Goal: Information Seeking & Learning: Learn about a topic

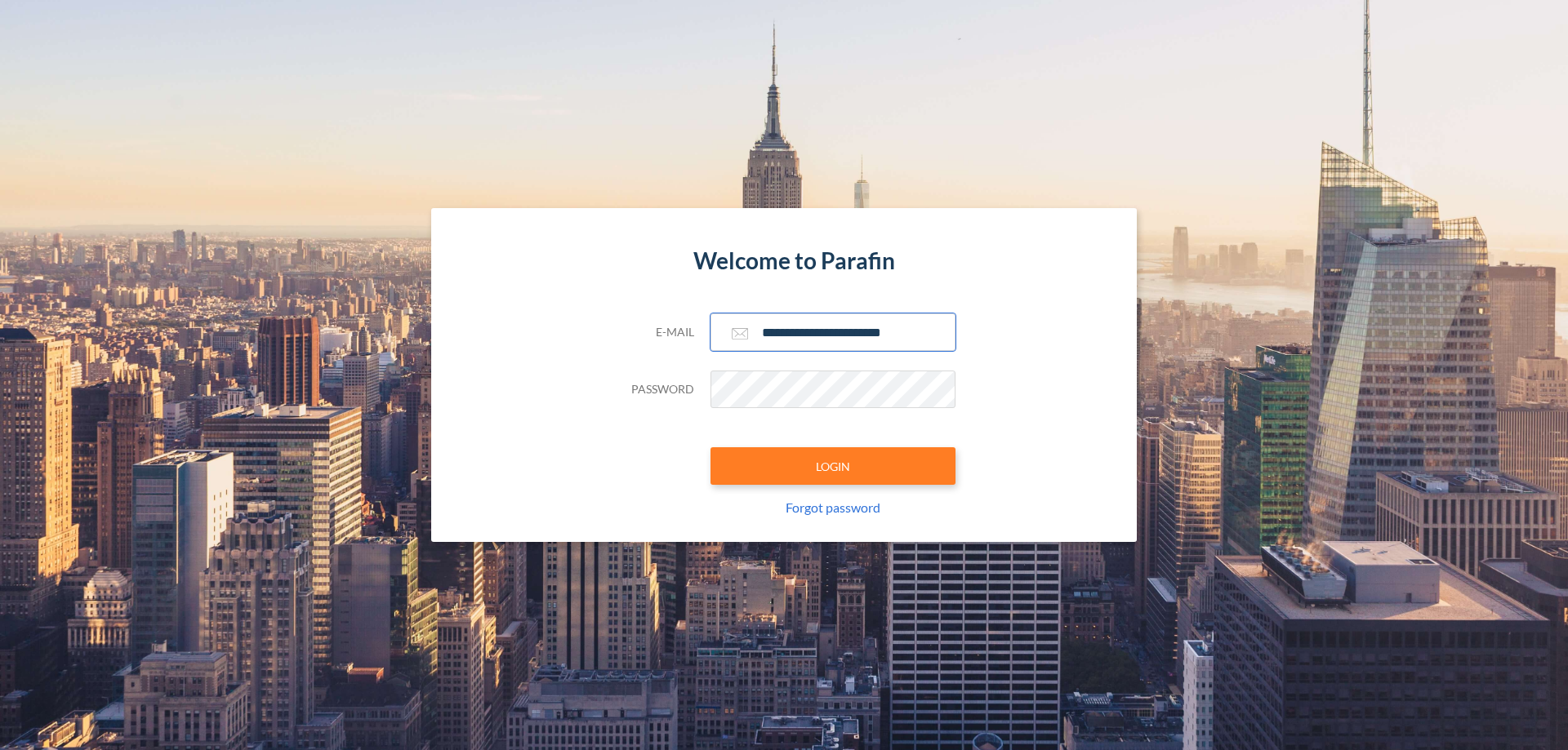
type input "**********"
click at [833, 466] on button "LOGIN" at bounding box center [832, 466] width 245 height 38
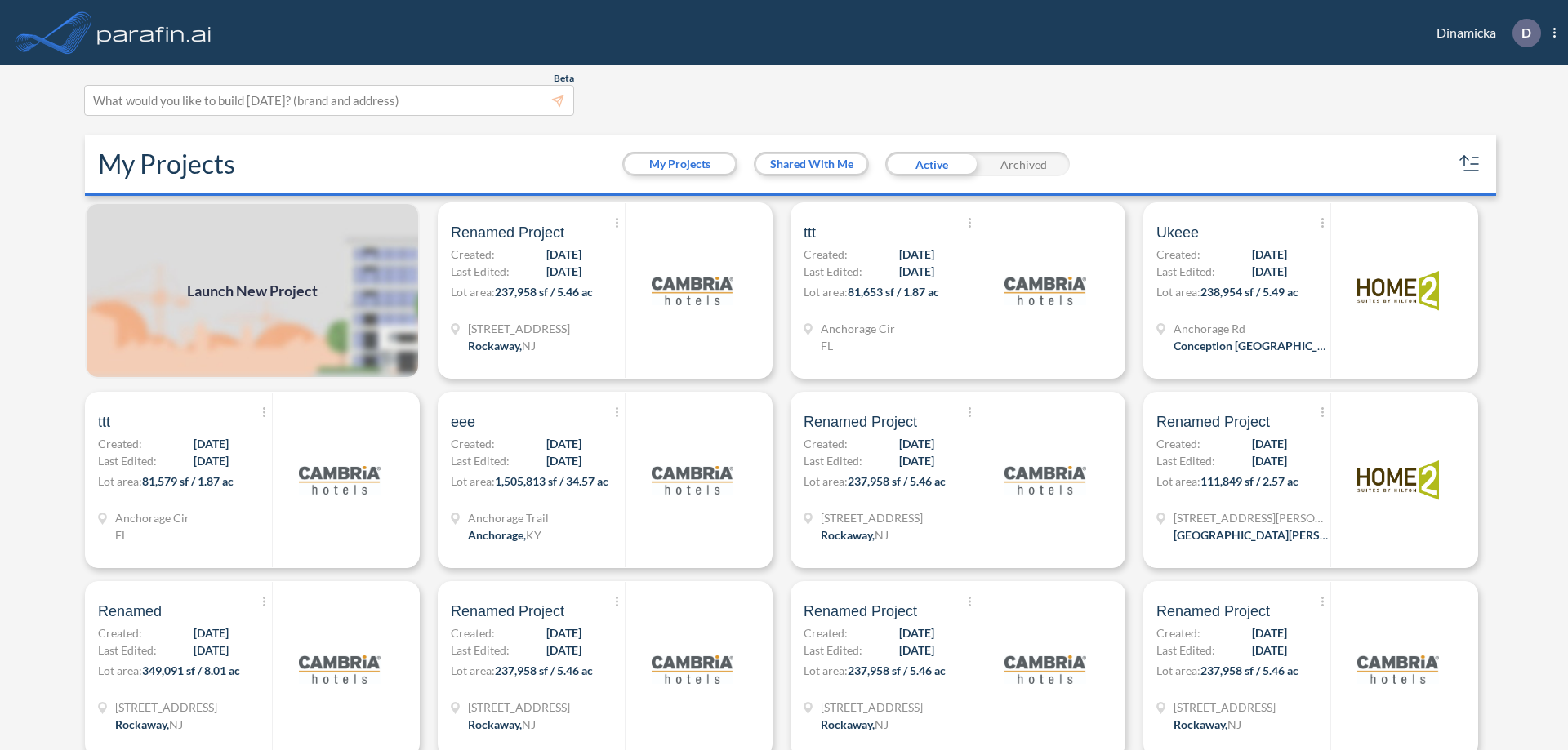
scroll to position [4, 0]
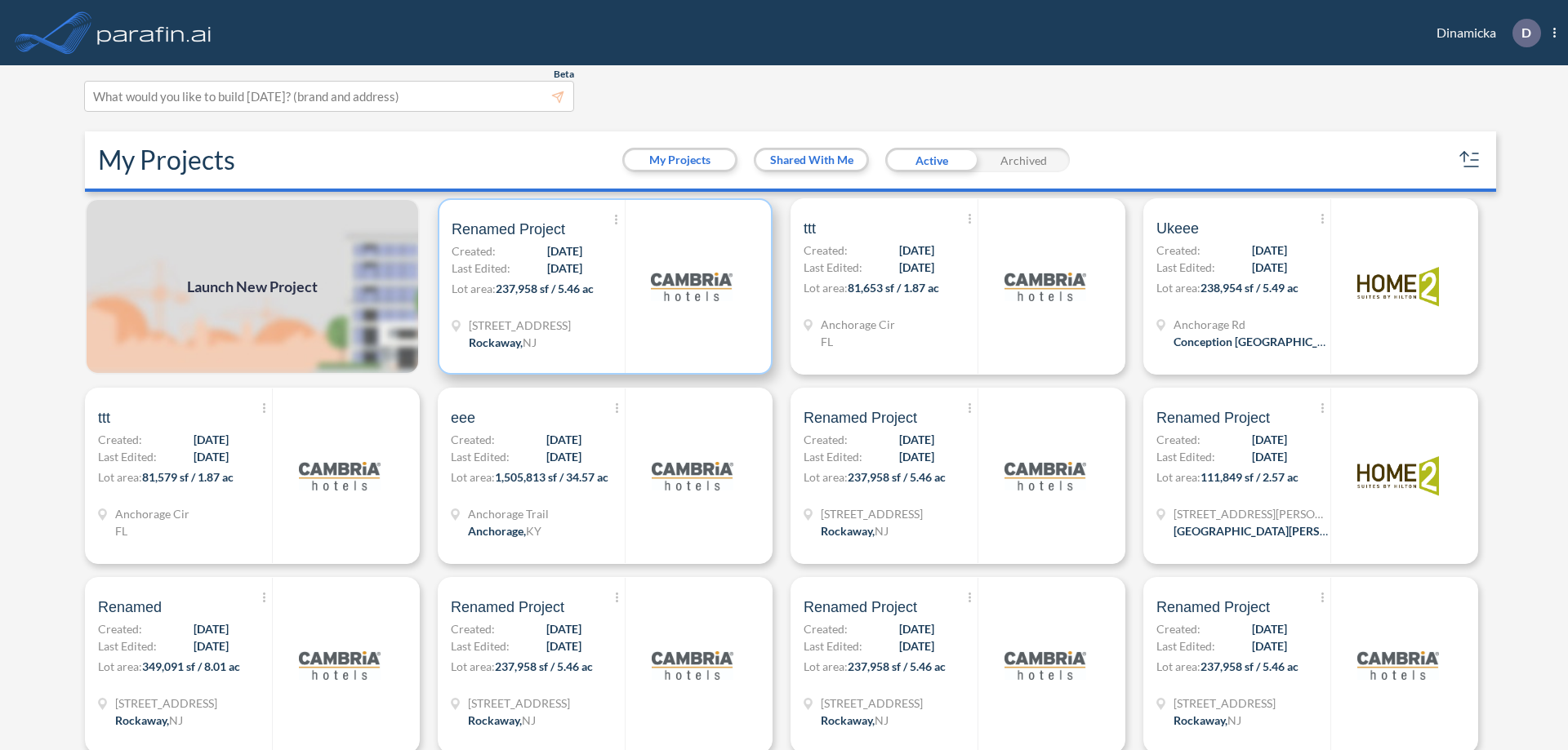
click at [602, 287] on p "Lot area: 237,958 sf / 5.46 ac" at bounding box center [537, 291] width 173 height 24
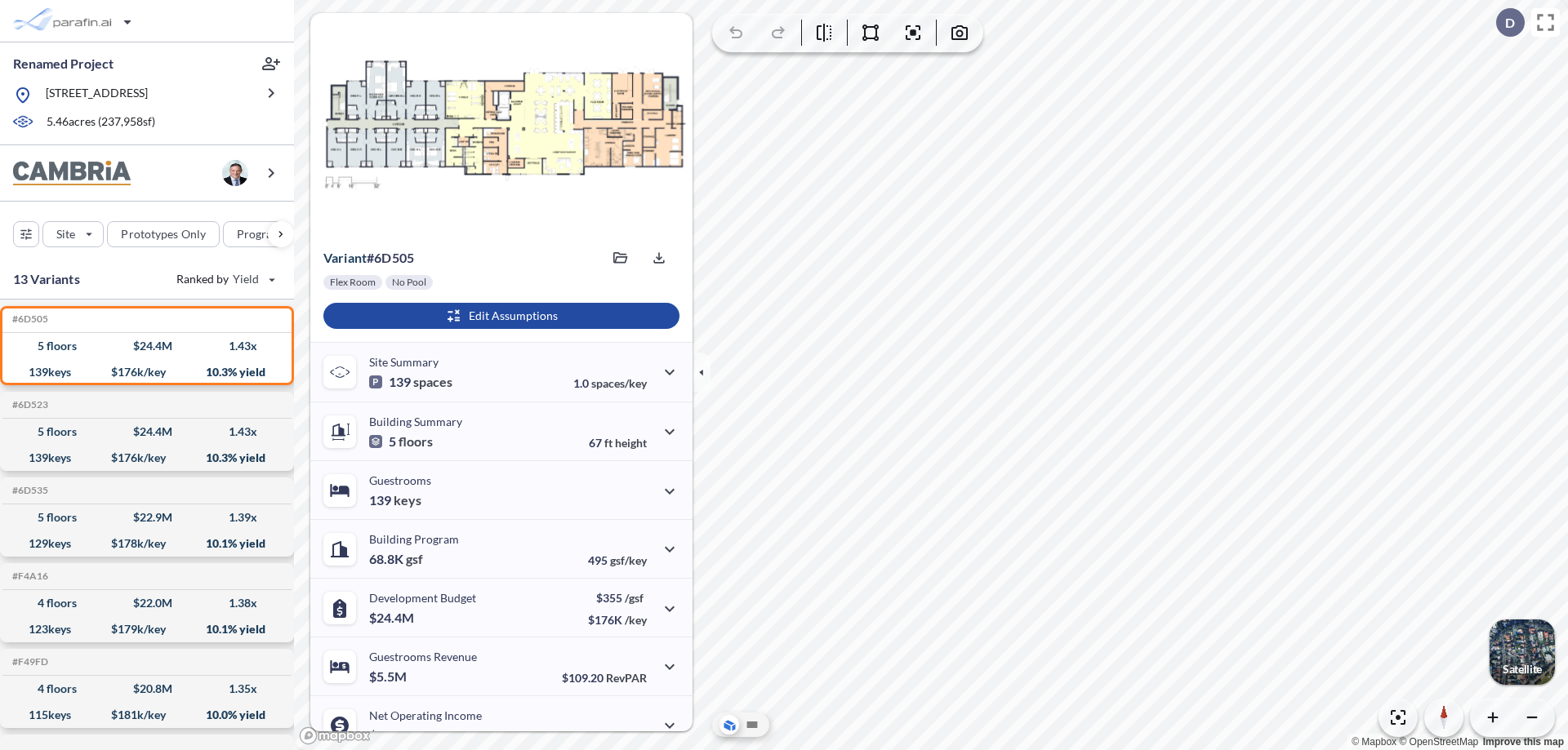
scroll to position [83, 0]
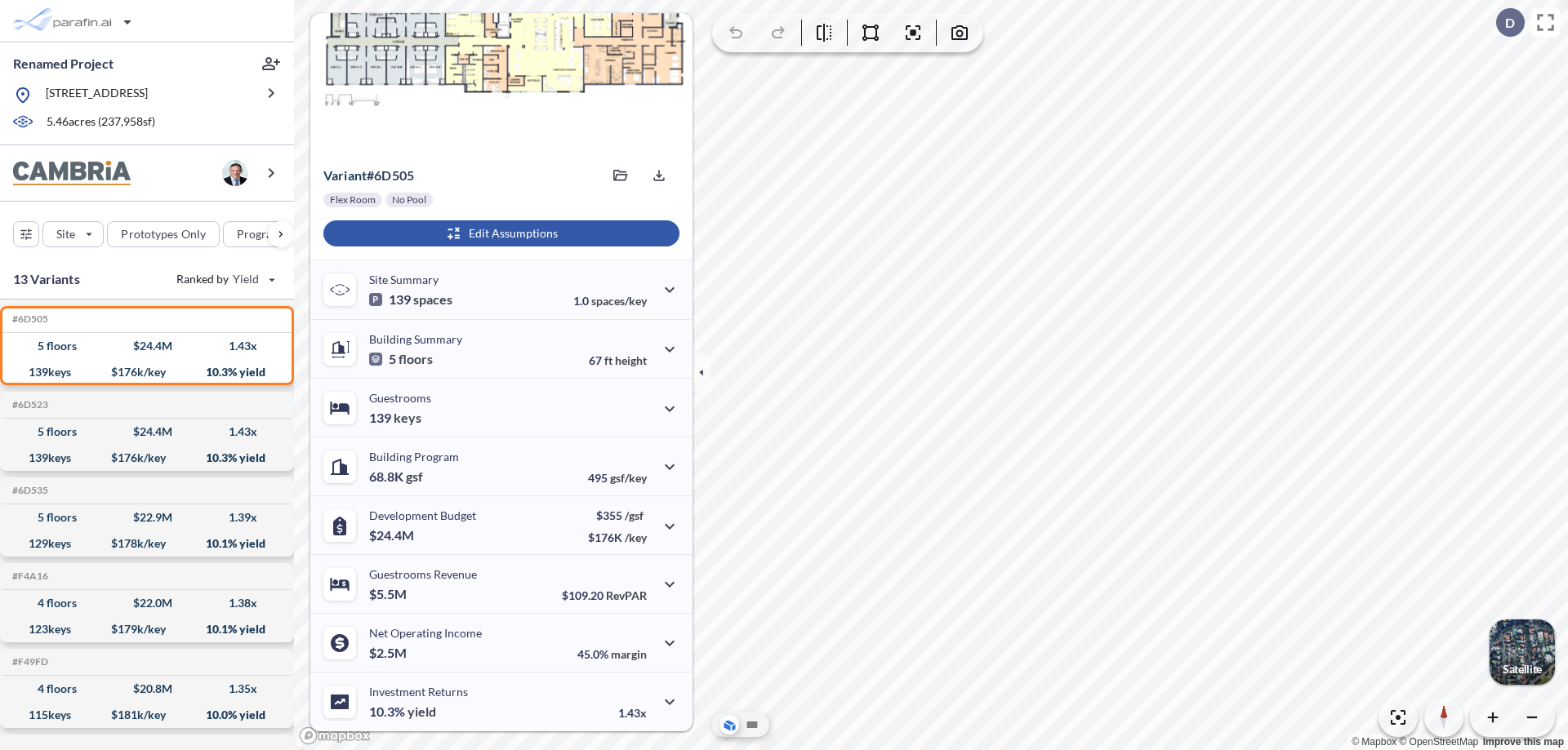
click at [499, 233] on div "button" at bounding box center [501, 233] width 356 height 26
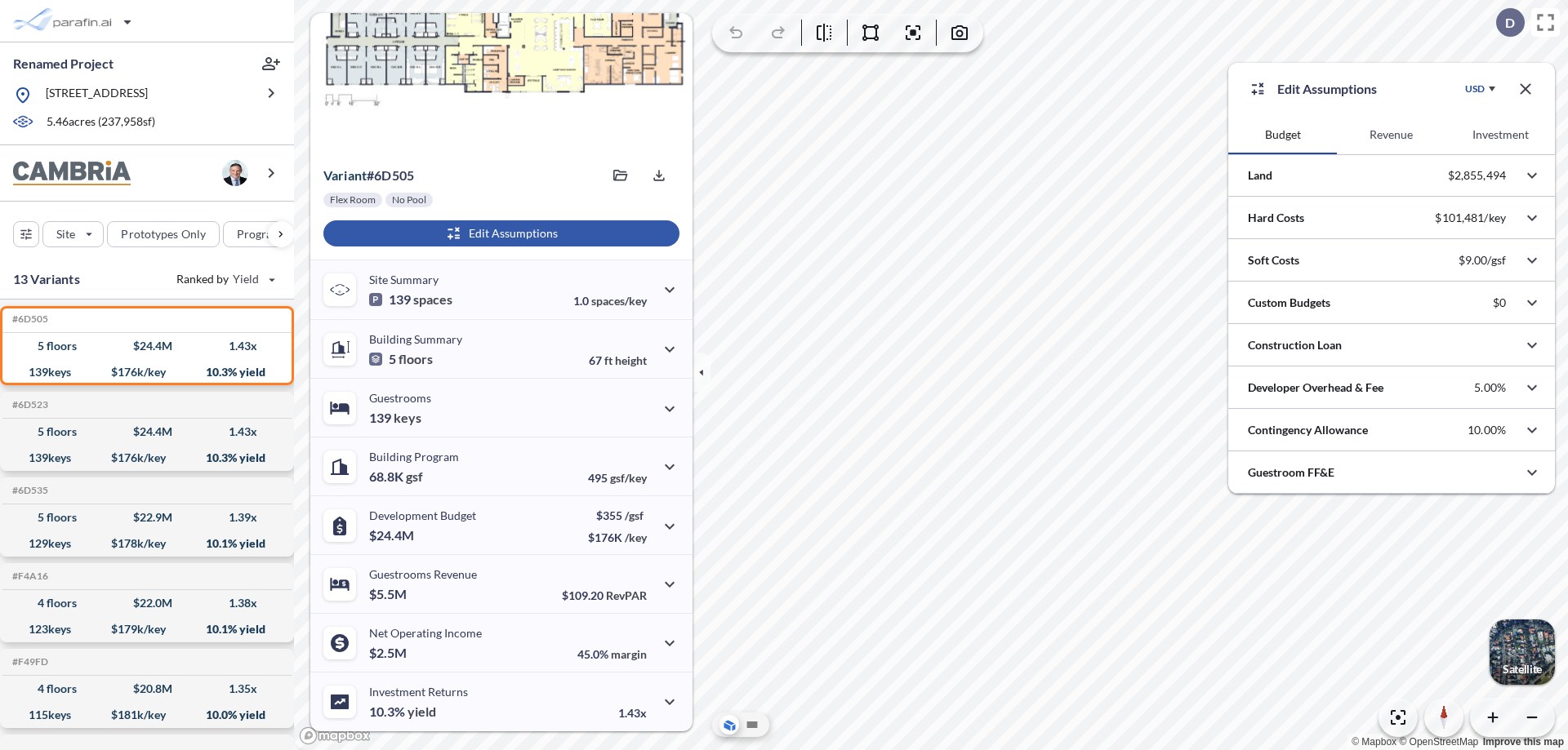
click at [1390, 134] on button "Revenue" at bounding box center [1391, 135] width 109 height 39
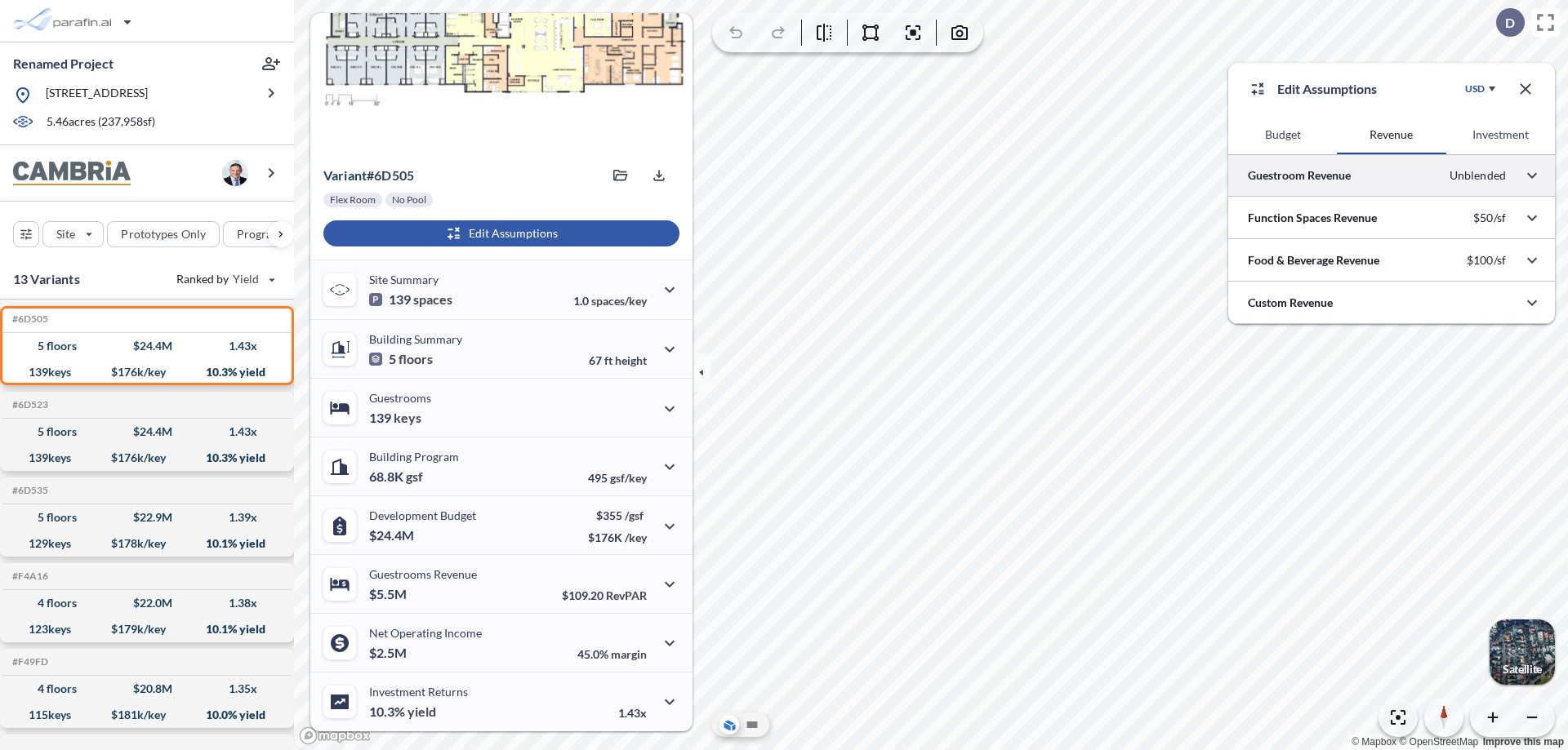
click at [1391, 175] on div at bounding box center [1391, 174] width 327 height 42
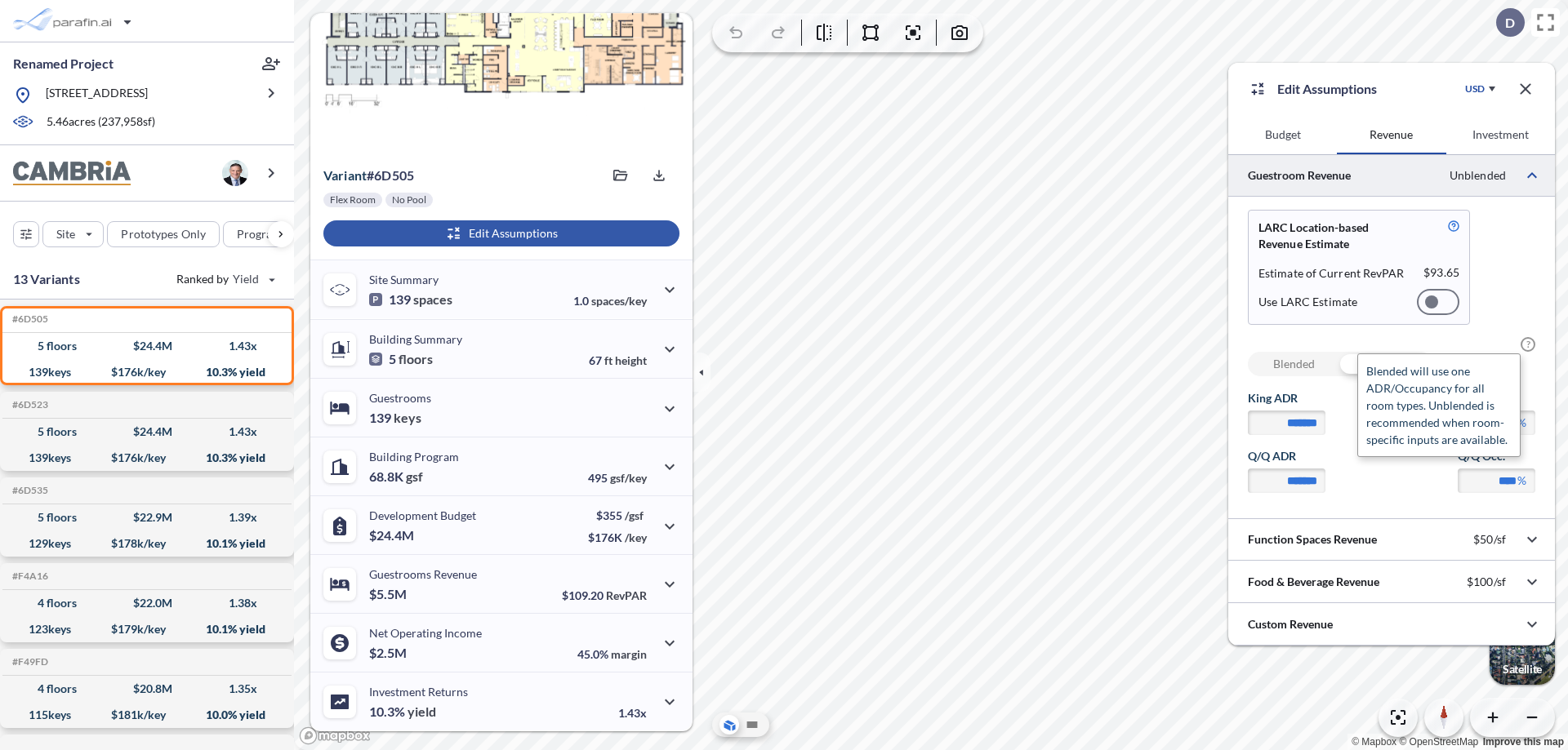
click at [1528, 345] on span "?" at bounding box center [1528, 345] width 15 height 15
